Goal: Transaction & Acquisition: Purchase product/service

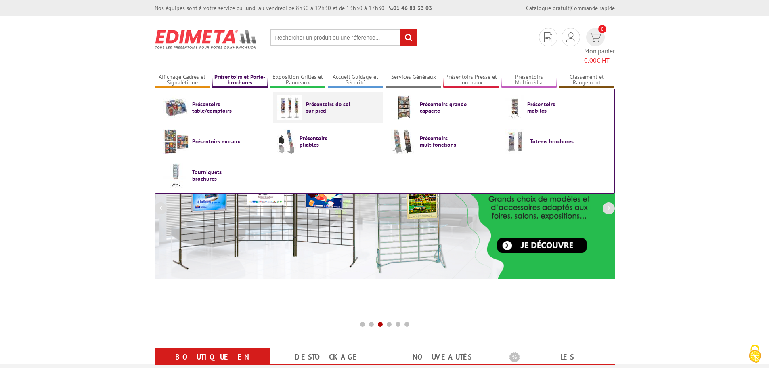
click at [298, 97] on img at bounding box center [289, 107] width 25 height 25
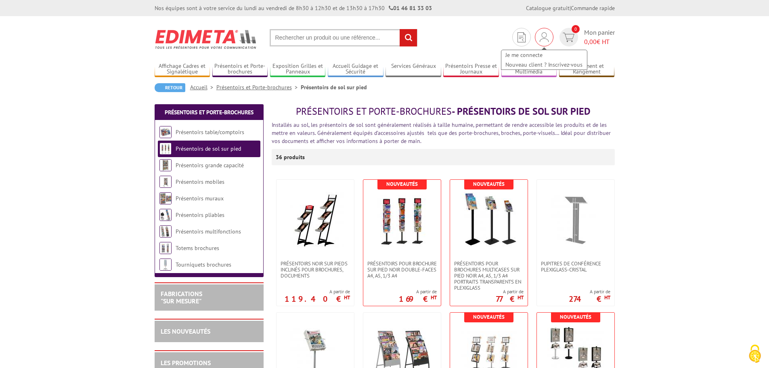
click at [538, 37] on div "Je me connecte Nouveau client ? Inscrivez-vous" at bounding box center [544, 37] width 19 height 19
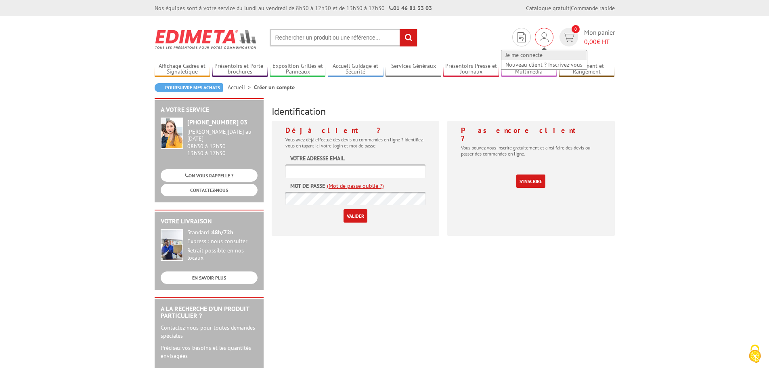
click at [528, 53] on link "Je me connecte" at bounding box center [545, 55] width 86 height 10
click at [332, 173] on input "text" at bounding box center [356, 170] width 140 height 13
type input "ruellan@auto-44.fr"
click at [351, 188] on link "(Mot de passe oublié ?)" at bounding box center [355, 186] width 57 height 8
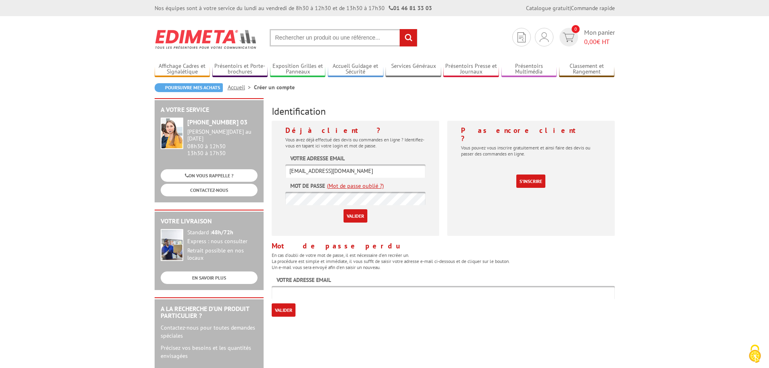
click at [293, 294] on input "text" at bounding box center [443, 292] width 343 height 13
drag, startPoint x: 339, startPoint y: 172, endPoint x: 273, endPoint y: 168, distance: 66.0
click at [273, 168] on div "Déjà client ? Vous avez déjà effectué des devis ou commandes en ligne ? Identif…" at bounding box center [356, 178] width 168 height 115
click at [350, 214] on input "Valider" at bounding box center [356, 215] width 24 height 13
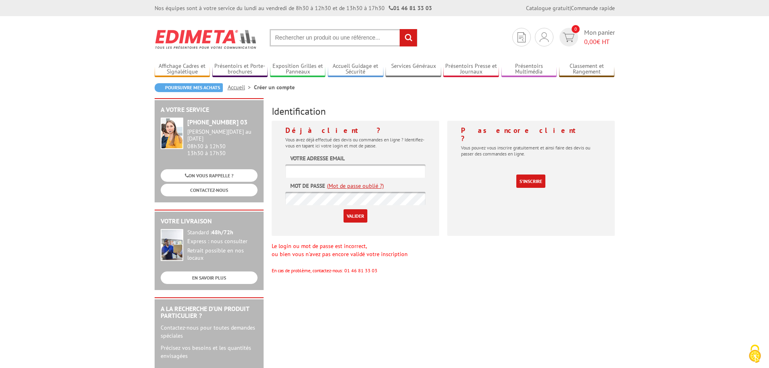
click at [324, 37] on input "text" at bounding box center [344, 37] width 148 height 17
paste input "PORTE-AFFICHES / PORTE-MESSAGES DOUBLEFACES 8 X A4 SUR PIED"
type input "PORTE-AFFICHES / PORTE-MESSAGES DOUBLEFACES 8 X A4 SUR PIED"
click at [406, 37] on input "rechercher" at bounding box center [408, 37] width 17 height 17
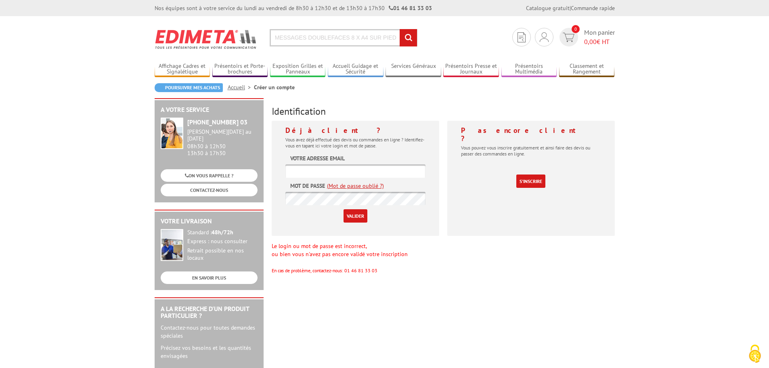
scroll to position [0, 0]
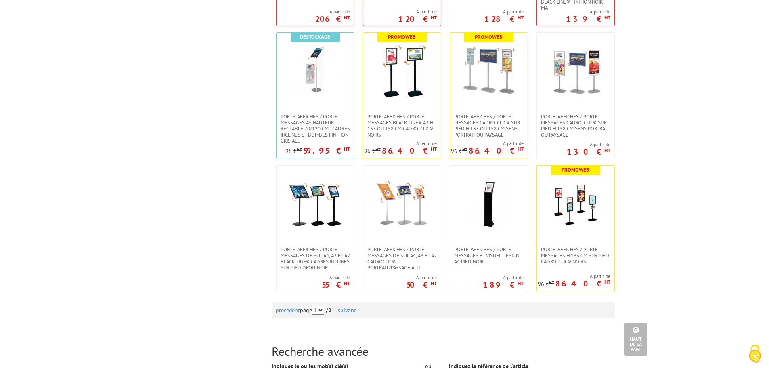
scroll to position [727, 0]
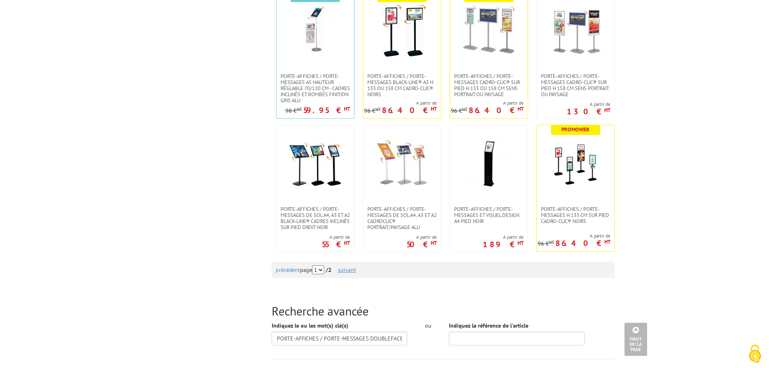
click at [354, 270] on link "suivant" at bounding box center [347, 269] width 18 height 7
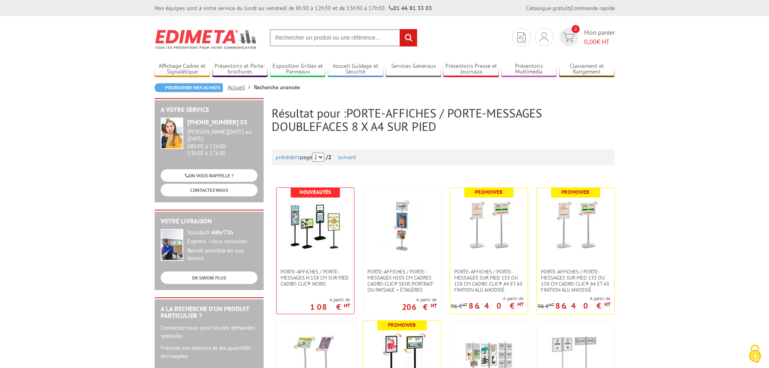
scroll to position [81, 0]
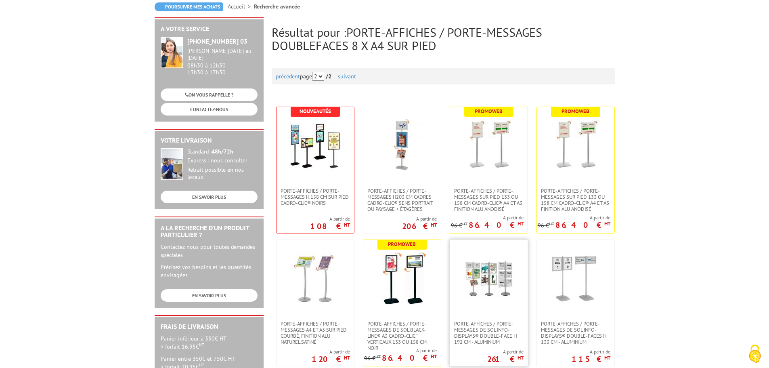
click at [493, 277] on img at bounding box center [489, 278] width 53 height 53
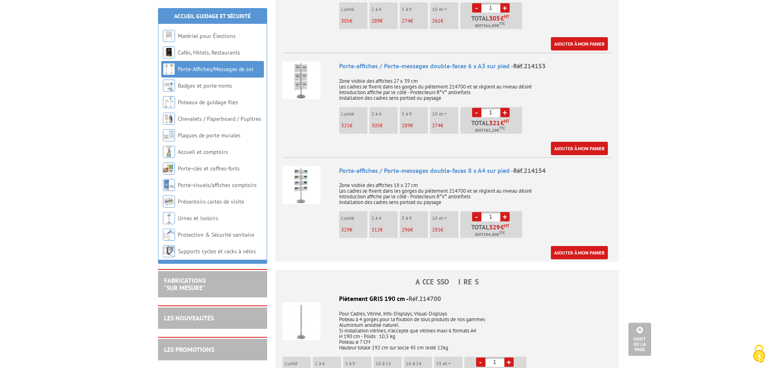
scroll to position [565, 0]
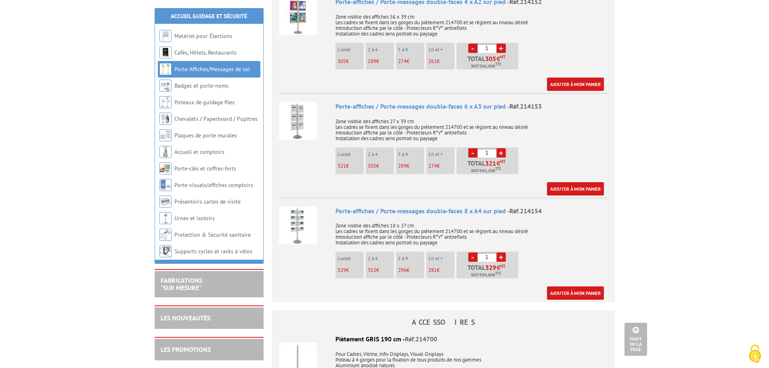
click at [500, 252] on link "+" at bounding box center [501, 256] width 9 height 9
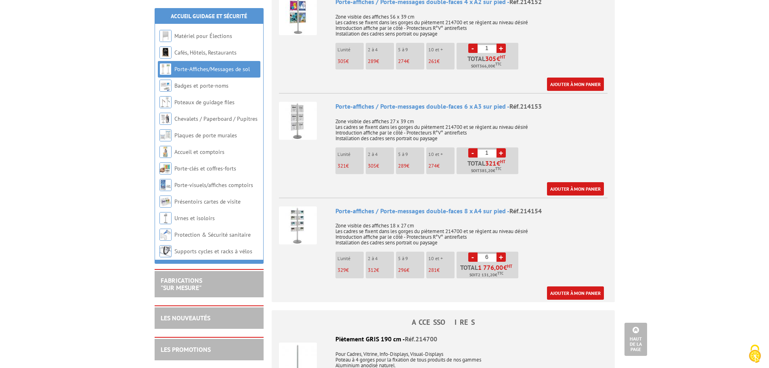
click at [500, 252] on link "+" at bounding box center [501, 256] width 9 height 9
click at [474, 252] on link "-" at bounding box center [473, 256] width 9 height 9
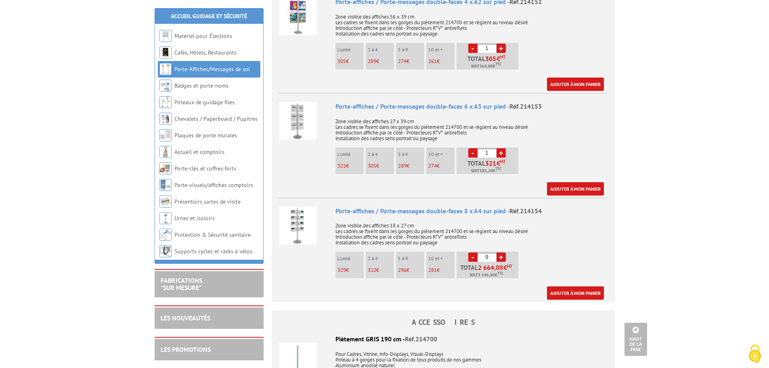
click at [474, 252] on link "-" at bounding box center [473, 256] width 9 height 9
click at [498, 252] on link "+" at bounding box center [501, 256] width 9 height 9
type input "8"
click at [582, 286] on link "Ajouter à mon panier" at bounding box center [575, 292] width 57 height 13
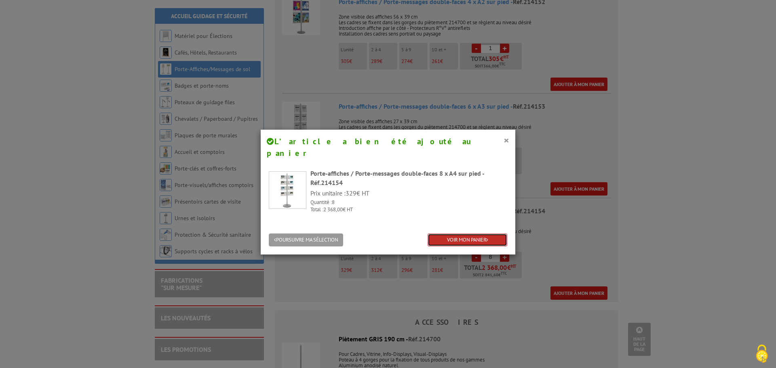
click at [470, 233] on link "VOIR MON PANIER" at bounding box center [467, 239] width 80 height 13
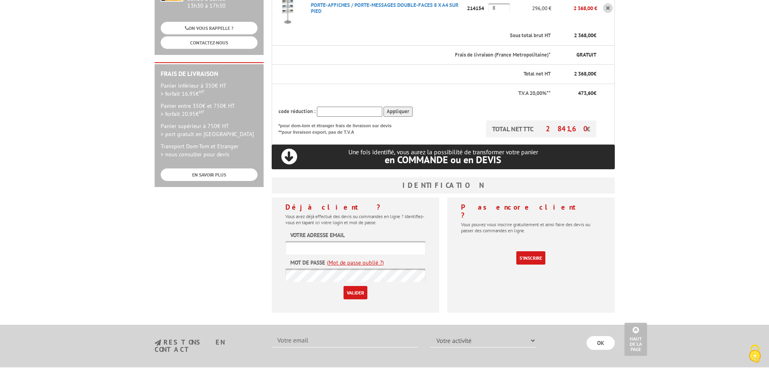
scroll to position [202, 0]
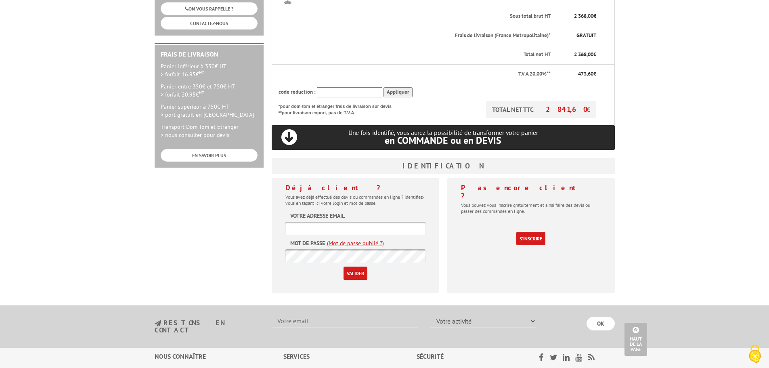
click at [390, 222] on input "text" at bounding box center [356, 228] width 140 height 13
type input "ruellan@auto-44.fr"
click at [344, 267] on input "Valider" at bounding box center [356, 273] width 24 height 13
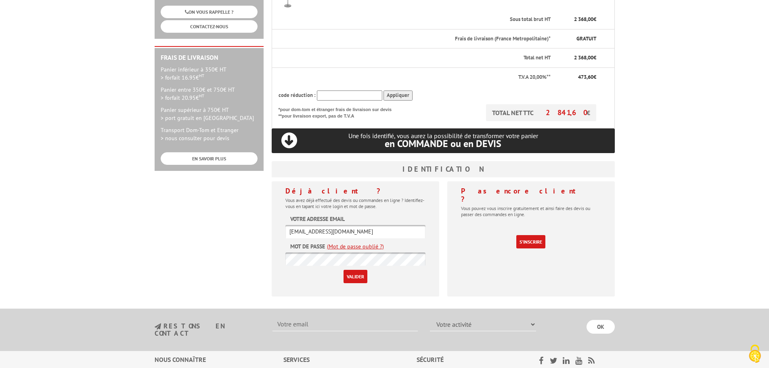
click at [356, 242] on link "(Mot de passe oublié ?)" at bounding box center [355, 246] width 57 height 8
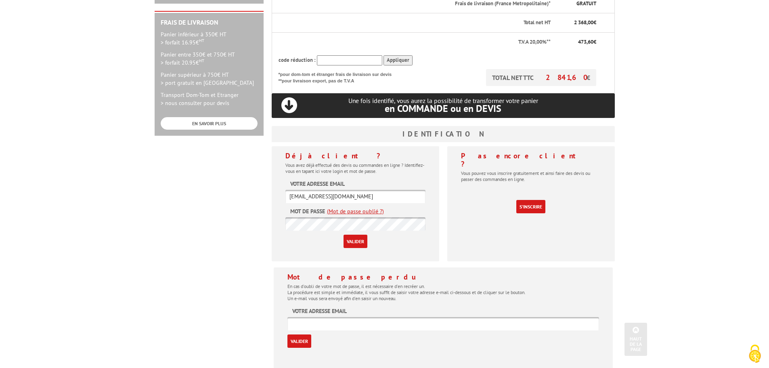
scroll to position [280, 0]
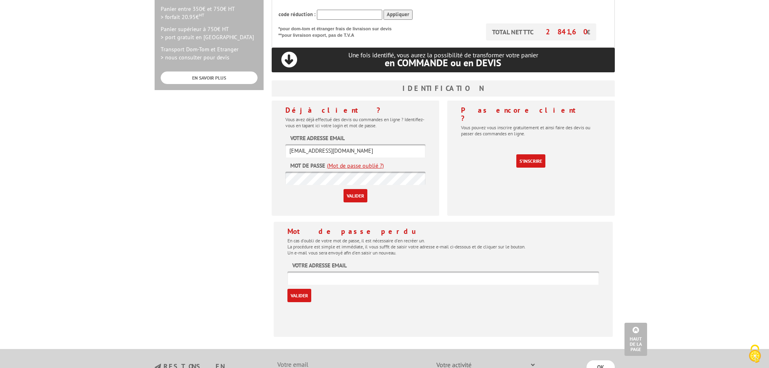
click at [344, 271] on input "text" at bounding box center [444, 277] width 312 height 13
type input "ruellan@auto-44.fr"
click at [299, 289] on input "Valider" at bounding box center [300, 295] width 24 height 13
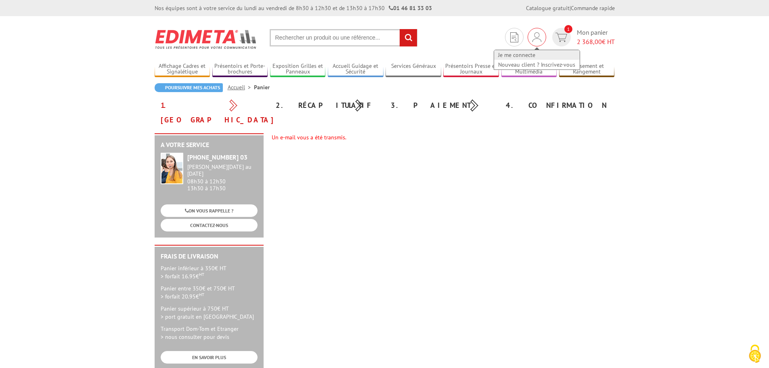
click at [521, 55] on link "Je me connecte" at bounding box center [537, 55] width 86 height 10
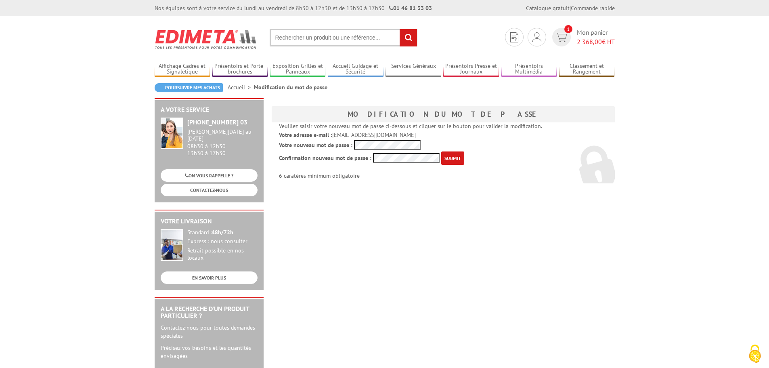
click at [450, 156] on input "submit" at bounding box center [452, 157] width 23 height 13
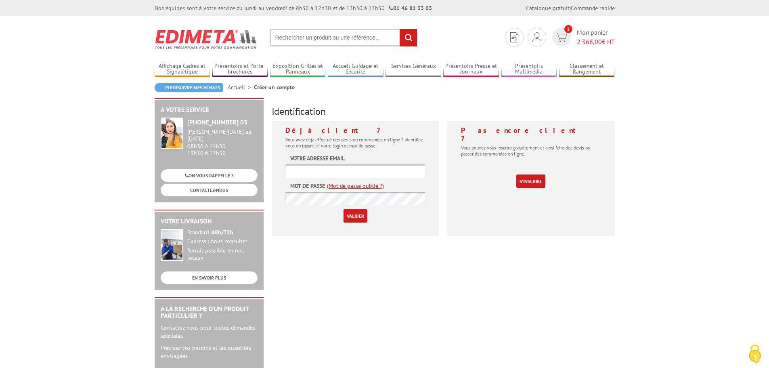
click at [345, 169] on input "text" at bounding box center [356, 170] width 140 height 13
type input "[EMAIL_ADDRESS][DOMAIN_NAME]"
click at [344, 209] on input "Valider" at bounding box center [356, 215] width 24 height 13
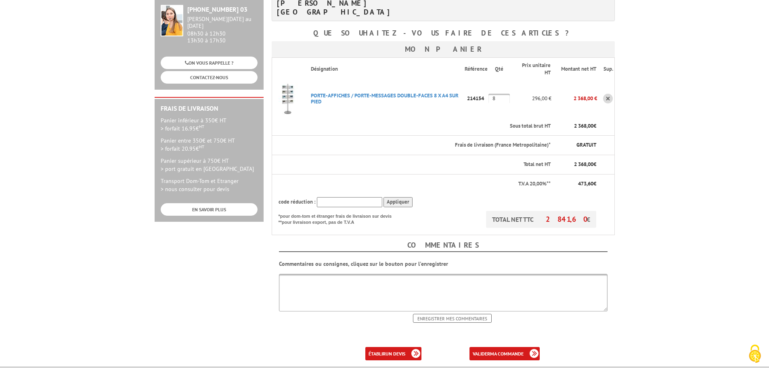
scroll to position [162, 0]
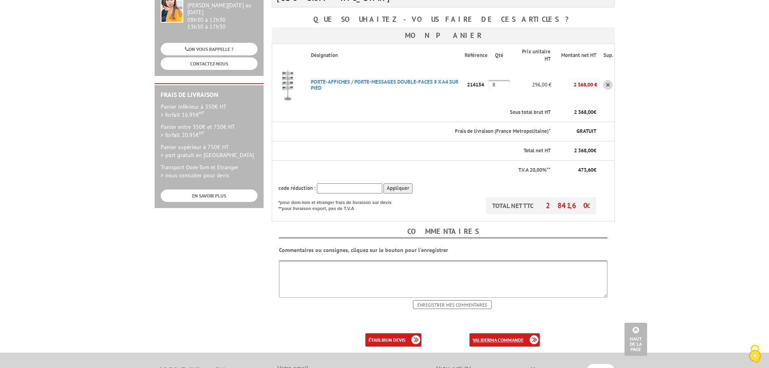
click at [508, 337] on b "ma commande" at bounding box center [507, 340] width 34 height 6
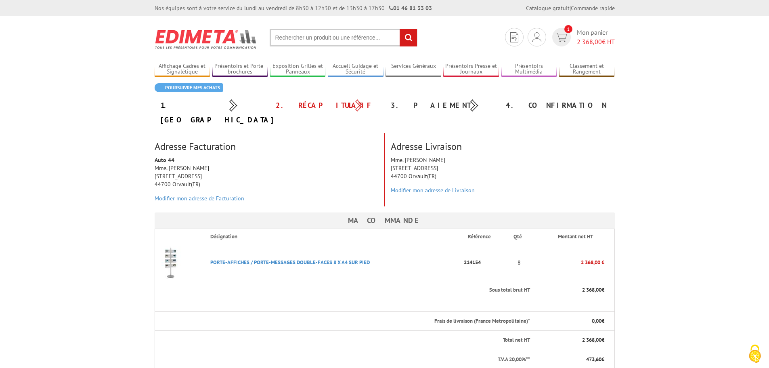
click at [214, 195] on link "Modifier mon adresse de Facturation" at bounding box center [200, 198] width 90 height 7
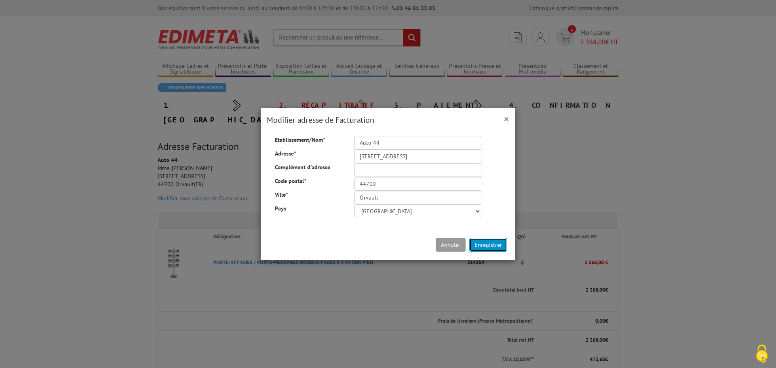
click at [480, 244] on button "Enregistrer" at bounding box center [488, 245] width 38 height 14
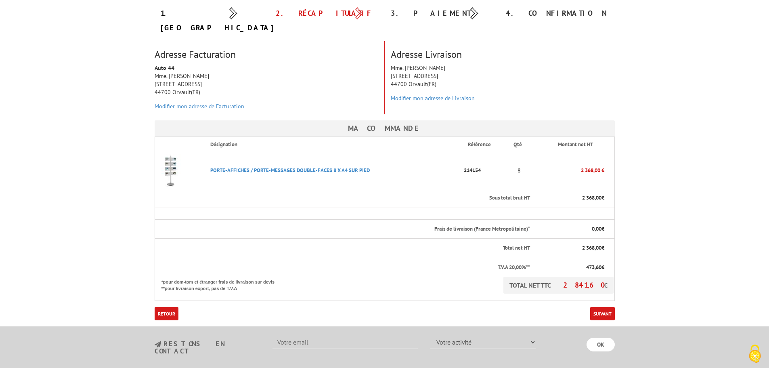
scroll to position [162, 0]
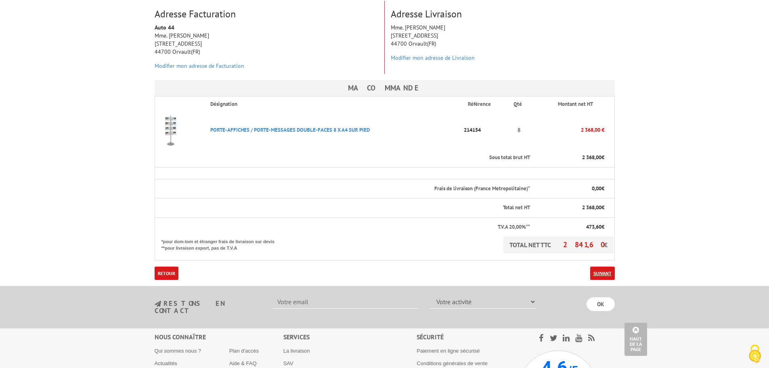
click at [596, 267] on link "Suivant" at bounding box center [603, 273] width 25 height 13
